Goal: Navigation & Orientation: Find specific page/section

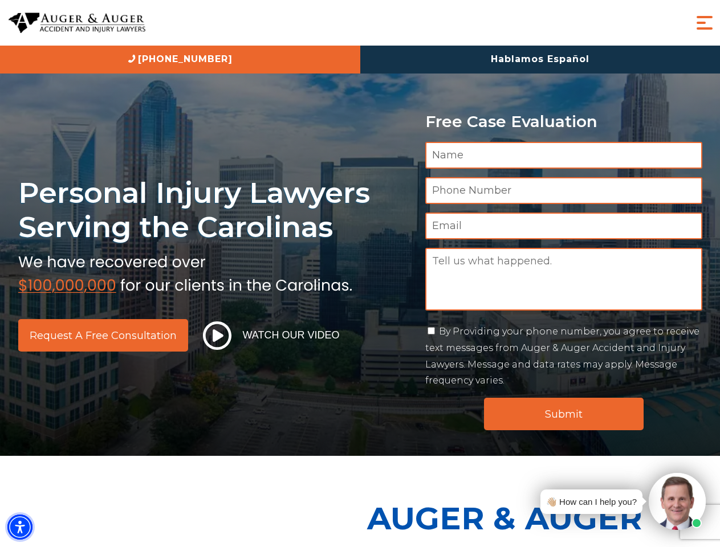
click at [20, 527] on img "Accessibility Menu" at bounding box center [19, 526] width 25 height 25
